Goal: Task Accomplishment & Management: Complete application form

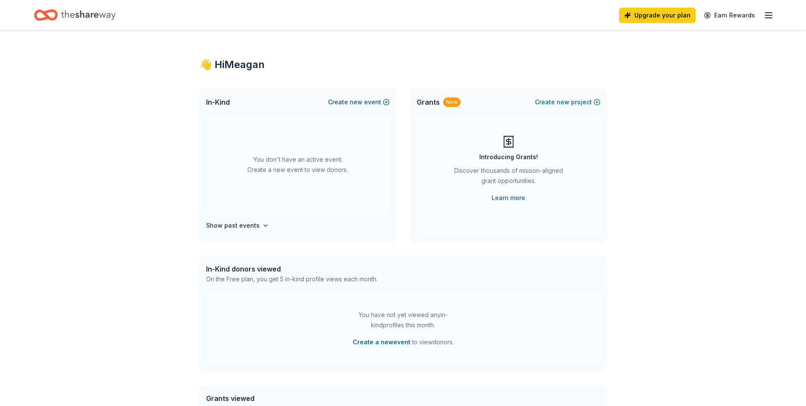
click at [365, 102] on button "Create new event" at bounding box center [359, 102] width 62 height 10
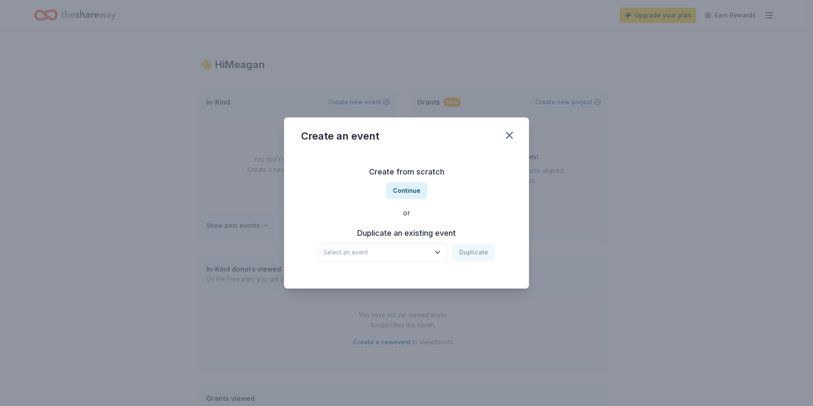
click at [417, 244] on button "Select an event" at bounding box center [382, 252] width 129 height 18
click at [414, 276] on div "[GEOGRAPHIC_DATA] Spring Trivia Night and Silent Auction" at bounding box center [383, 275] width 113 height 10
click at [477, 253] on button "Duplicate" at bounding box center [473, 252] width 43 height 18
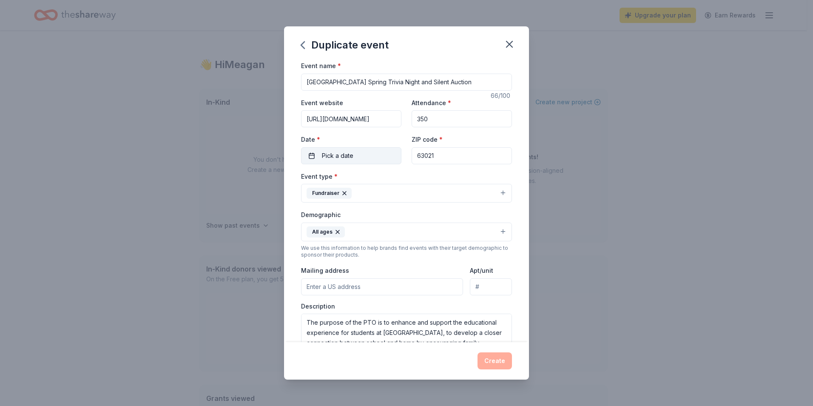
click at [348, 154] on span "Pick a date" at bounding box center [337, 155] width 31 height 10
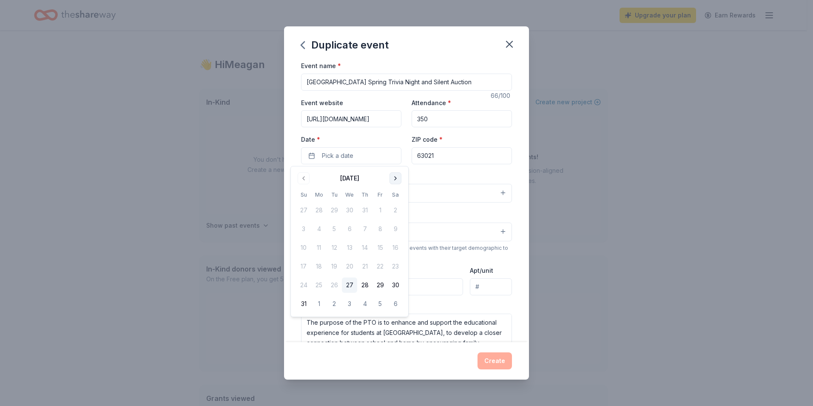
click at [393, 176] on button "Go to next month" at bounding box center [395, 178] width 12 height 12
click at [397, 179] on button "Go to next month" at bounding box center [395, 178] width 12 height 12
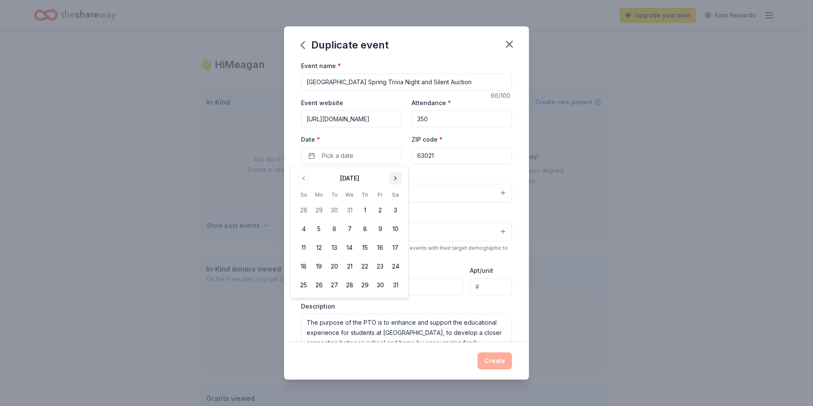
click at [396, 179] on button "Go to next month" at bounding box center [395, 178] width 12 height 12
click at [395, 209] on button "7" at bounding box center [395, 209] width 15 height 15
click at [518, 207] on div "Event name * [GEOGRAPHIC_DATA] Spring Trivia Night and Silent Auction 66 /100 E…" at bounding box center [406, 200] width 245 height 281
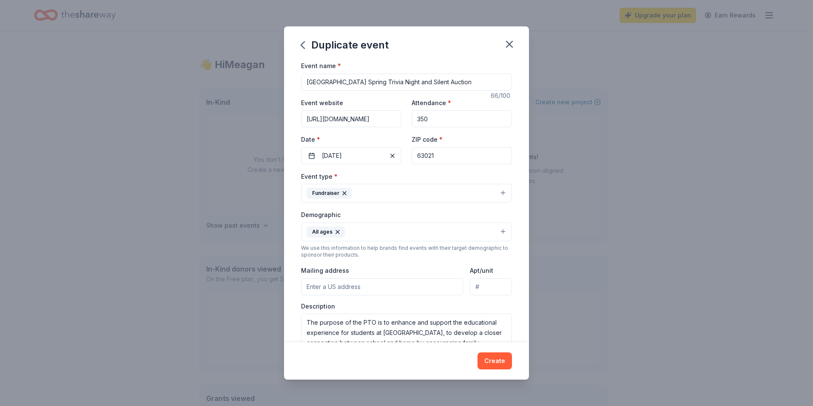
click at [351, 289] on input "Mailing address" at bounding box center [382, 286] width 162 height 17
type input "[STREET_ADDRESS]"
type input "[GEOGRAPHIC_DATA]"
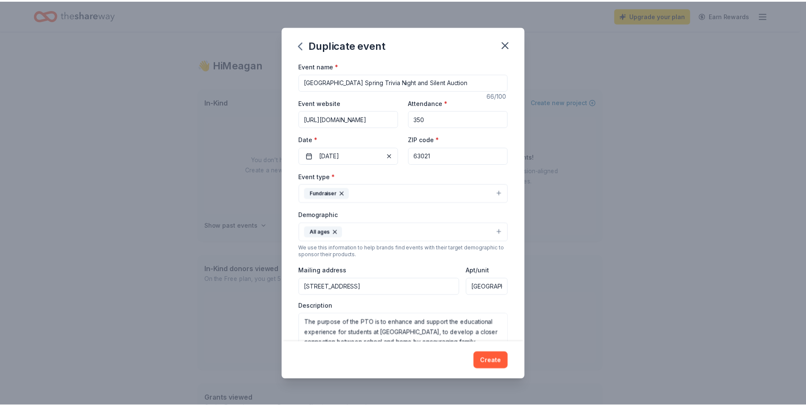
scroll to position [43, 0]
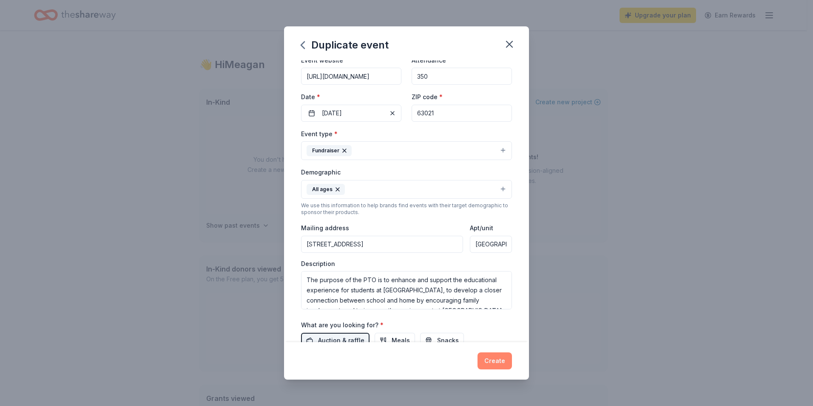
click at [489, 367] on button "Create" at bounding box center [494, 360] width 34 height 17
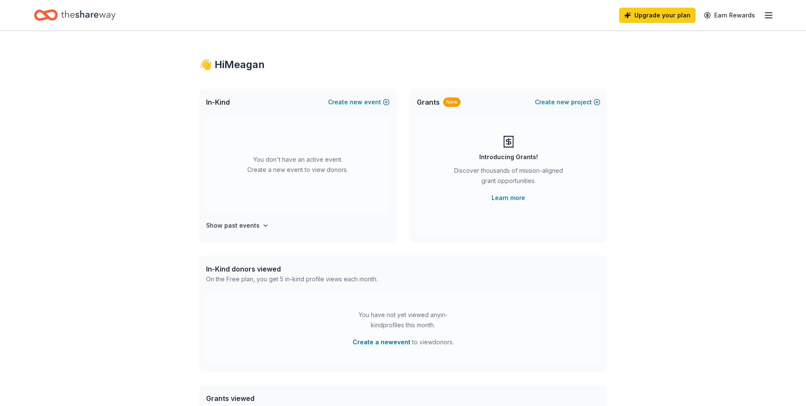
scroll to position [0, 0]
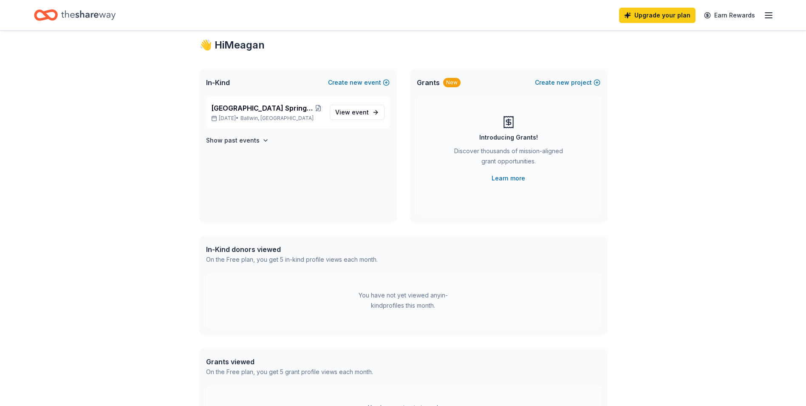
scroll to position [29, 0]
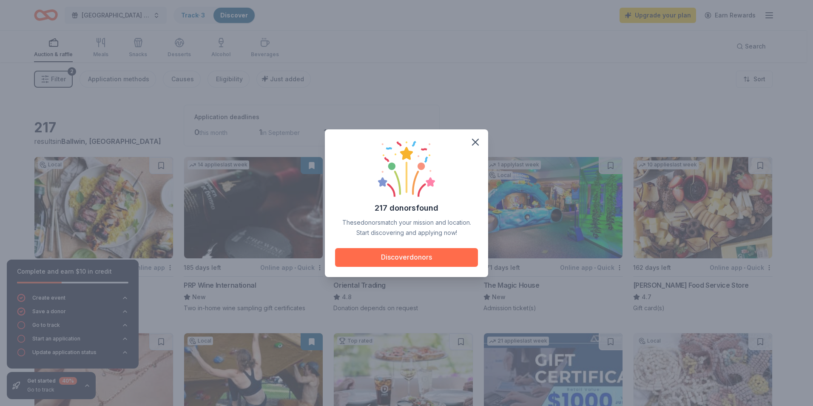
click at [415, 255] on button "Discover donors" at bounding box center [406, 257] width 143 height 19
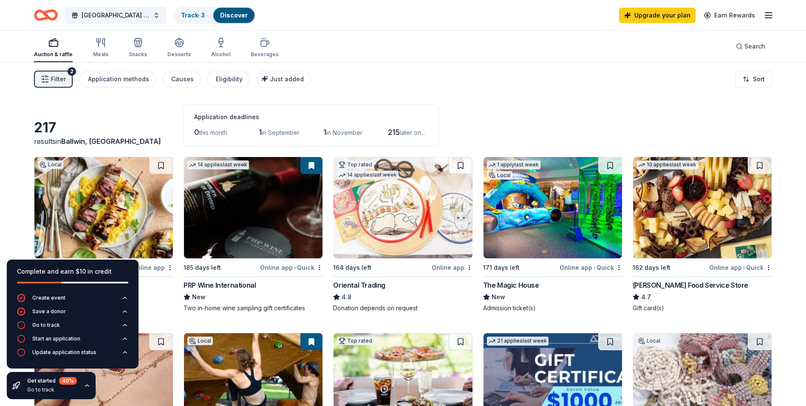
click at [549, 86] on div "Filter 2 Application methods Causes Eligibility Just added Sort" at bounding box center [403, 79] width 806 height 34
click at [22, 324] on icon "button" at bounding box center [21, 325] width 9 height 9
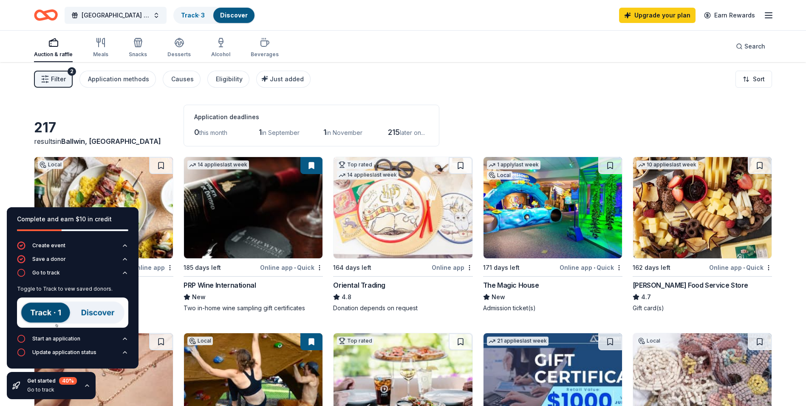
click at [48, 314] on img at bounding box center [72, 312] width 111 height 30
click at [84, 315] on img at bounding box center [72, 312] width 111 height 30
click at [43, 311] on img at bounding box center [72, 312] width 111 height 30
click at [88, 383] on icon "button" at bounding box center [87, 385] width 7 height 7
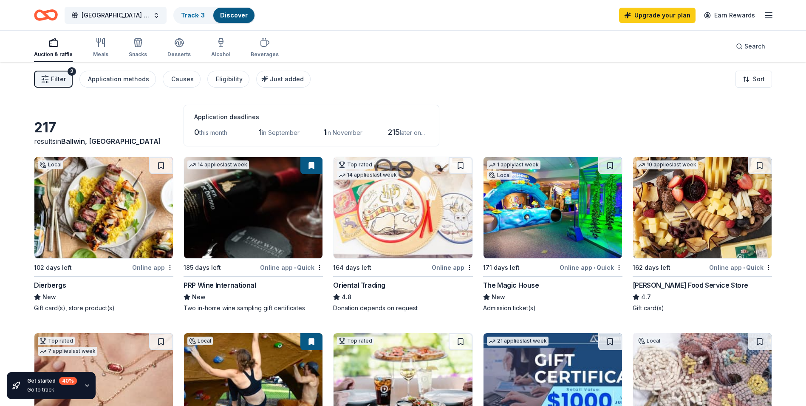
click at [40, 287] on div "Dierbergs" at bounding box center [50, 285] width 32 height 10
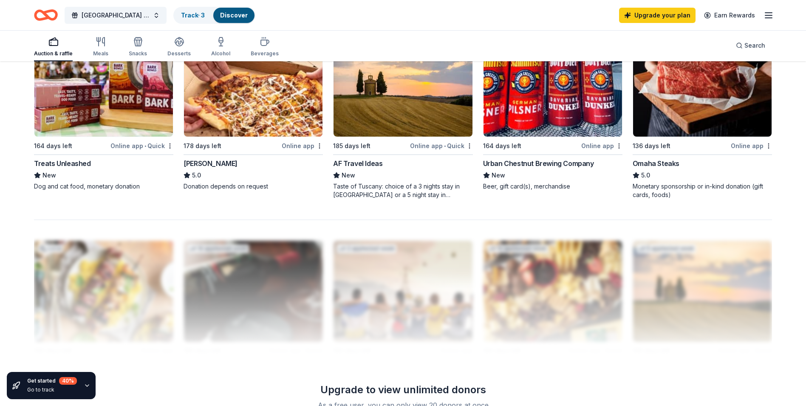
scroll to position [595, 0]
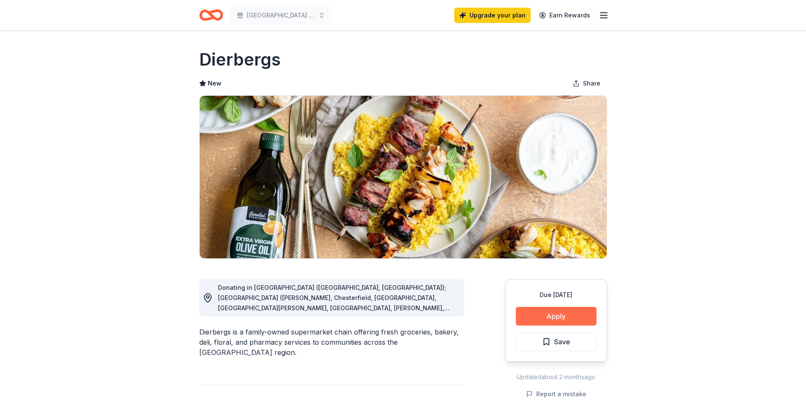
click at [551, 312] on button "Apply" at bounding box center [556, 315] width 81 height 19
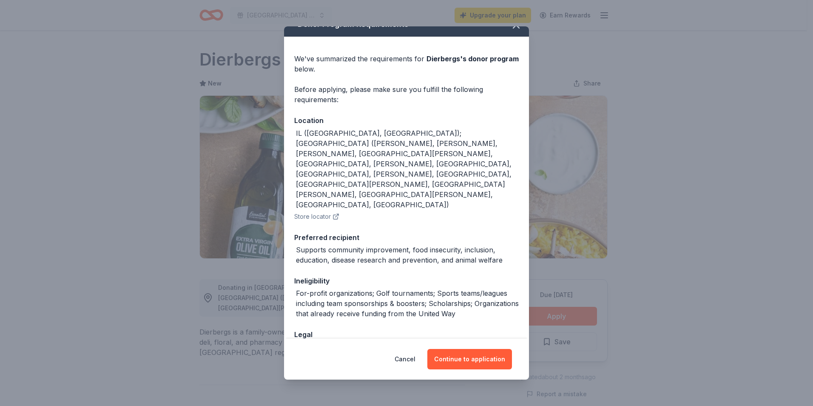
scroll to position [22, 0]
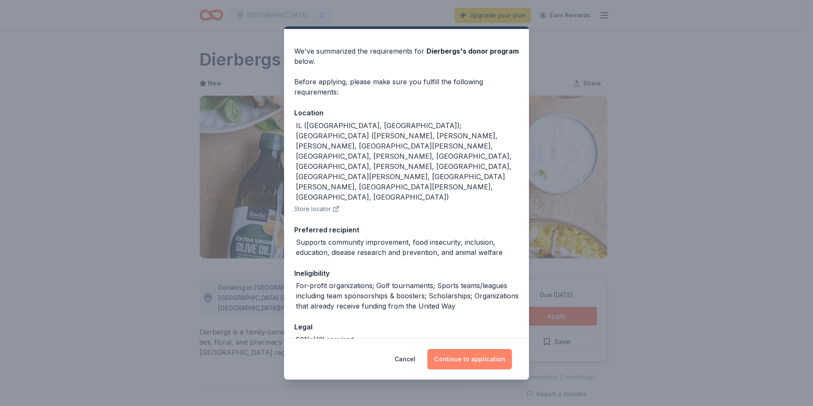
click at [477, 358] on button "Continue to application" at bounding box center [469, 359] width 85 height 20
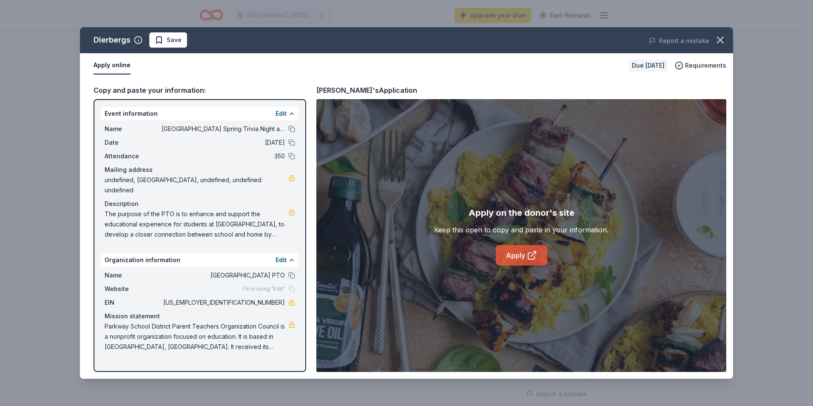
click at [528, 257] on icon at bounding box center [531, 255] width 6 height 6
